Goal: Information Seeking & Learning: Learn about a topic

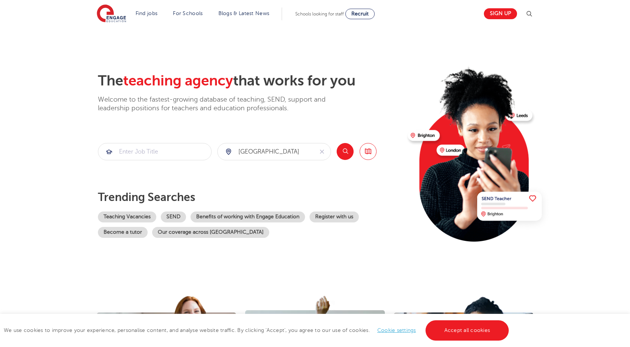
click at [346, 151] on button "Search" at bounding box center [345, 151] width 17 height 17
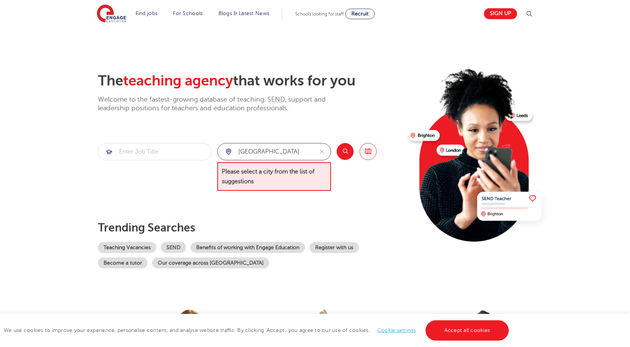
click at [279, 153] on input "leicester" at bounding box center [266, 151] width 96 height 17
click at [267, 153] on input "leicester" at bounding box center [266, 151] width 96 height 17
click at [349, 153] on button "Search" at bounding box center [345, 151] width 17 height 17
click at [369, 152] on link "Browse all Jobs" at bounding box center [368, 151] width 17 height 17
drag, startPoint x: 278, startPoint y: 150, endPoint x: 183, endPoint y: 148, distance: 94.9
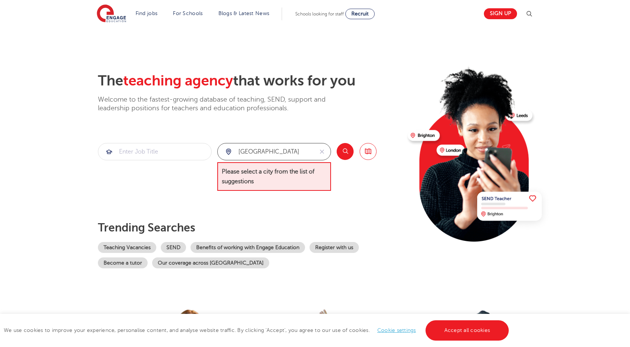
click at [183, 148] on section "leicester Please select a city from the list of suggestions Search Browse all J…" at bounding box center [237, 167] width 279 height 48
type input "Leicest"
drag, startPoint x: 268, startPoint y: 154, endPoint x: 183, endPoint y: 154, distance: 85.1
click at [183, 154] on section "Leicest Please select a city from the list of suggestions Search Browse all Jobs" at bounding box center [237, 167] width 279 height 48
click at [340, 152] on button "Search" at bounding box center [345, 151] width 17 height 17
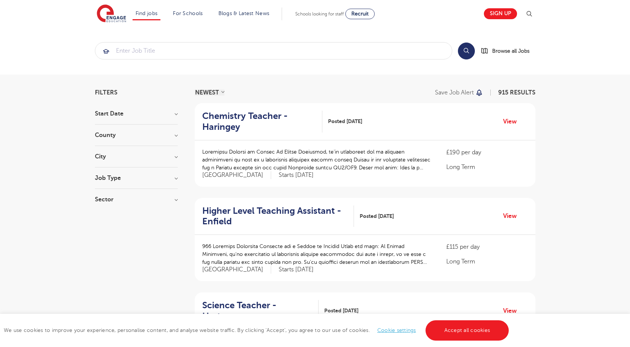
click at [95, 154] on h3 "City" at bounding box center [136, 157] width 83 height 6
click at [103, 238] on button "Show more" at bounding box center [111, 241] width 32 height 7
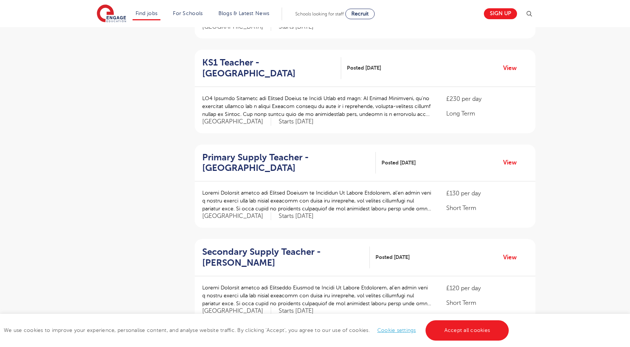
scroll to position [452, 0]
